Goal: Task Accomplishment & Management: Manage account settings

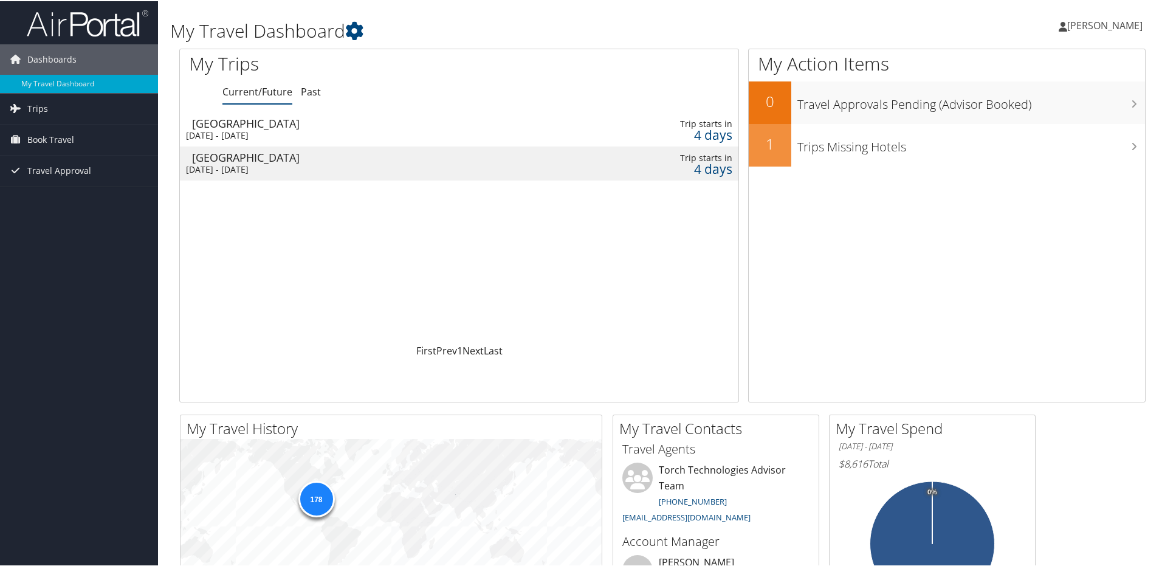
click at [1105, 21] on span "[PERSON_NAME]" at bounding box center [1104, 24] width 75 height 13
click at [1044, 108] on link "View Travel Profile" at bounding box center [1073, 108] width 136 height 21
click at [1080, 21] on span "[PERSON_NAME]" at bounding box center [1104, 24] width 75 height 13
click at [1019, 67] on link "My Settings" at bounding box center [1073, 67] width 136 height 21
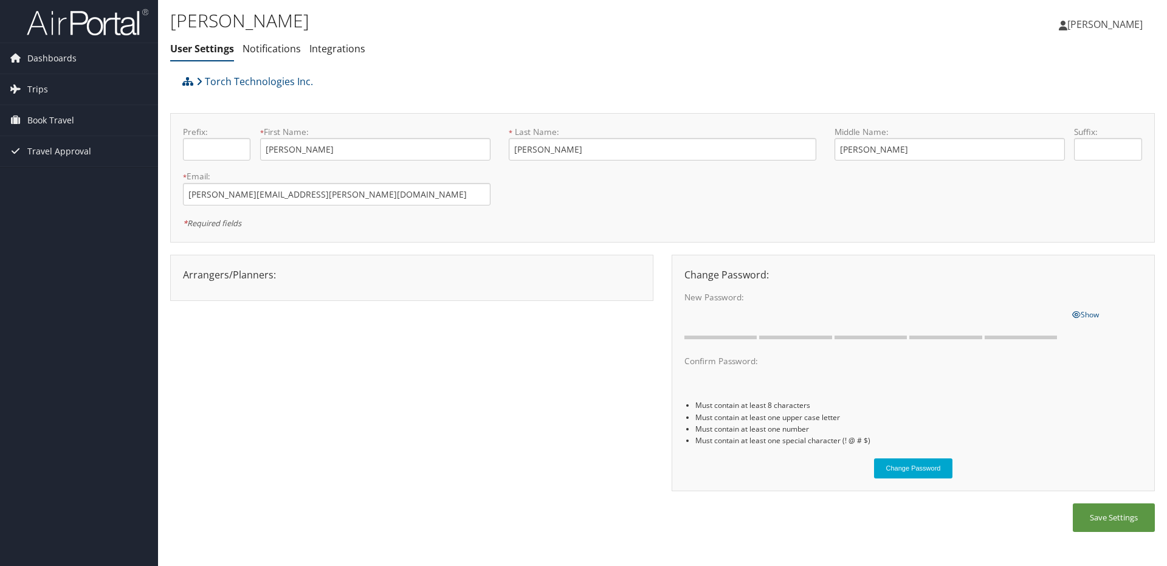
click at [1117, 23] on span "[PERSON_NAME]" at bounding box center [1104, 24] width 75 height 13
click at [1050, 109] on link "View Travel Profile" at bounding box center [1075, 108] width 136 height 21
click at [789, 93] on div "Torch Technologies Inc." at bounding box center [539, 85] width 720 height 33
click at [473, 50] on ul "User Settings Notifications Integrations" at bounding box center [498, 49] width 656 height 22
